Goal: Transaction & Acquisition: Purchase product/service

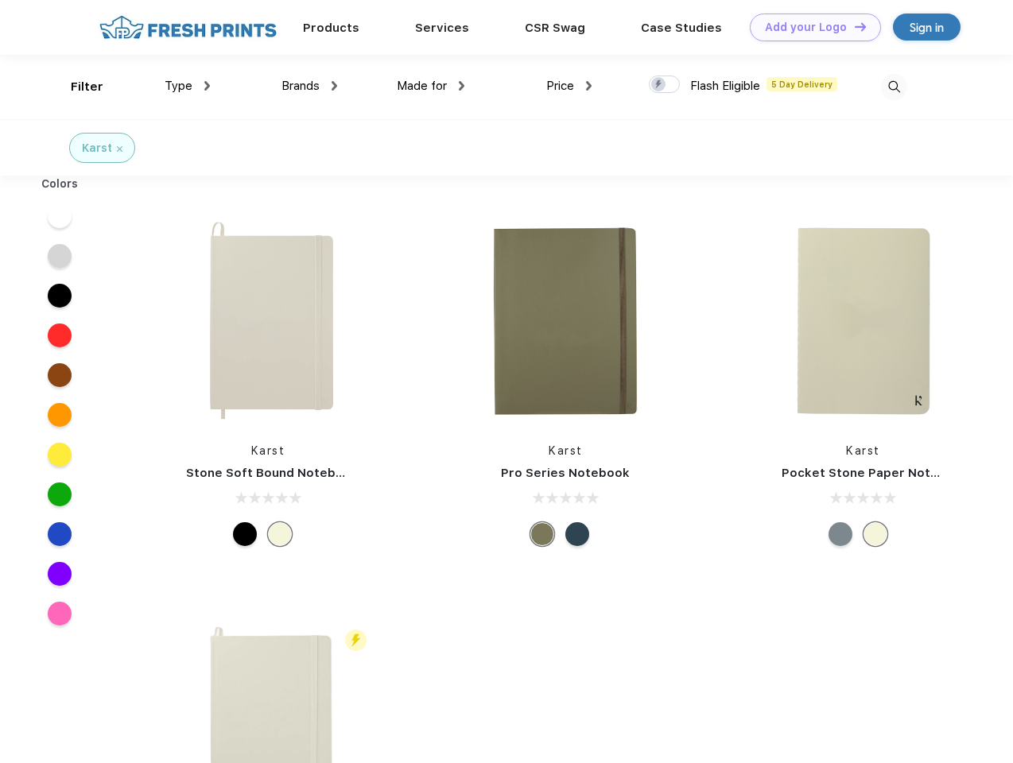
click at [810, 27] on link "Add your Logo Design Tool" at bounding box center [815, 28] width 131 height 28
click at [0, 0] on div "Design Tool" at bounding box center [0, 0] width 0 height 0
click at [853, 26] on link "Add your Logo Design Tool" at bounding box center [815, 28] width 131 height 28
click at [76, 87] on div "Filter" at bounding box center [87, 87] width 33 height 18
click at [188, 86] on span "Type" at bounding box center [179, 86] width 28 height 14
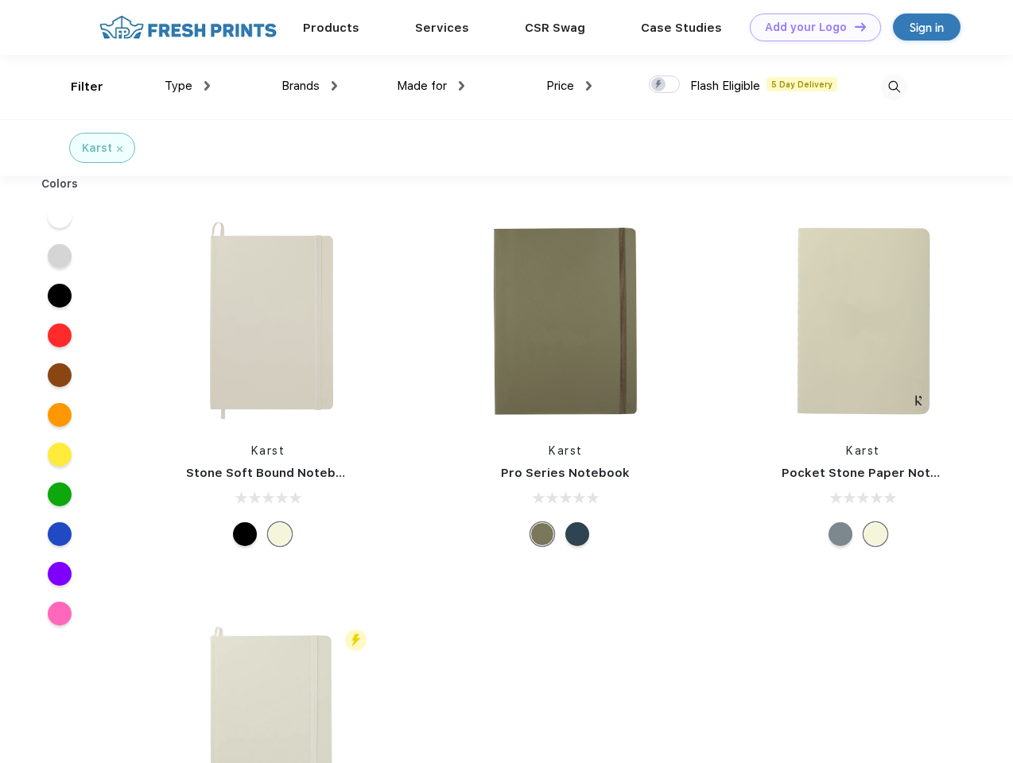
click at [309, 86] on span "Brands" at bounding box center [301, 86] width 38 height 14
click at [431, 86] on span "Made for" at bounding box center [422, 86] width 50 height 14
click at [569, 86] on span "Price" at bounding box center [560, 86] width 28 height 14
click at [665, 85] on div at bounding box center [664, 84] width 31 height 17
click at [659, 85] on input "checkbox" at bounding box center [654, 80] width 10 height 10
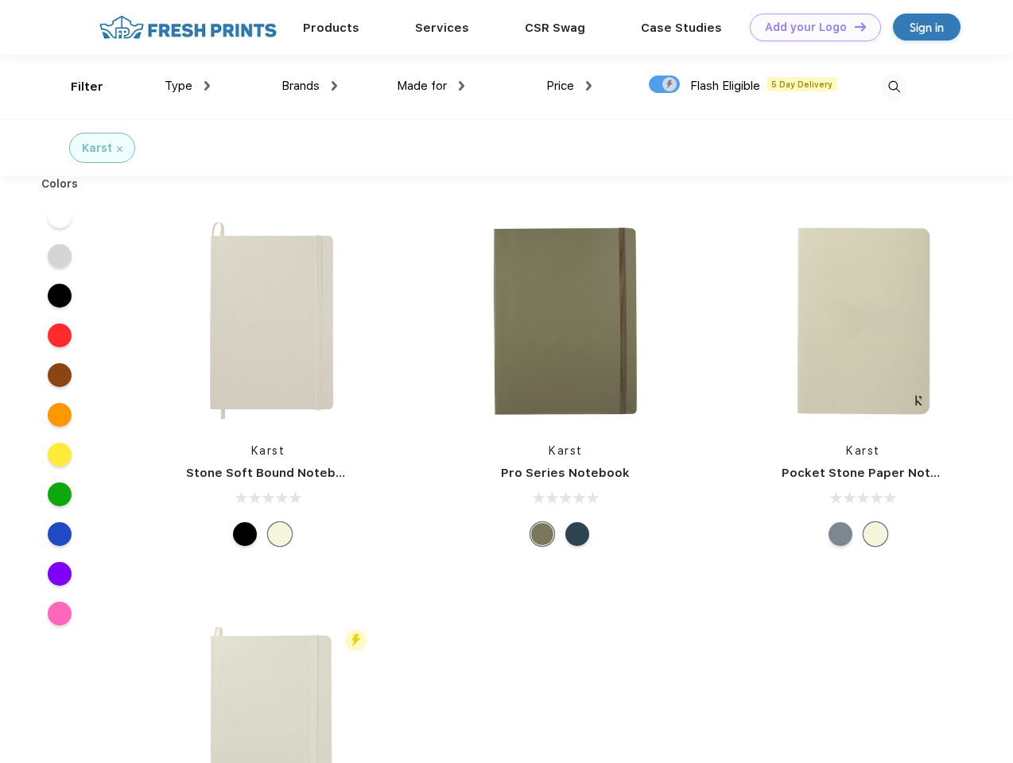
click at [894, 87] on img at bounding box center [894, 87] width 26 height 26
